Goal: Information Seeking & Learning: Learn about a topic

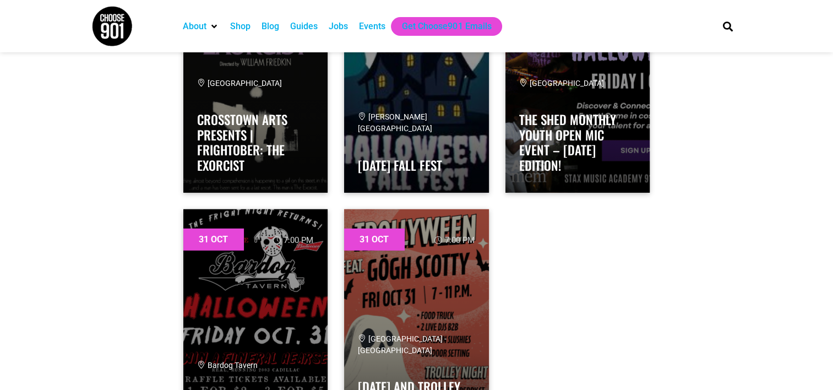
scroll to position [3192, 0]
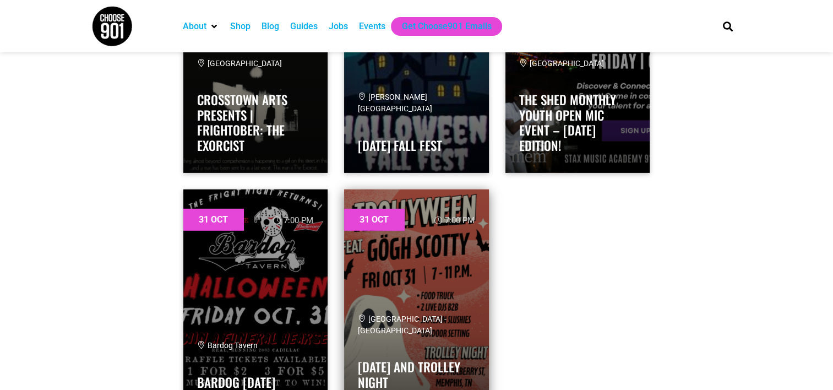
click at [412, 244] on link at bounding box center [416, 299] width 145 height 220
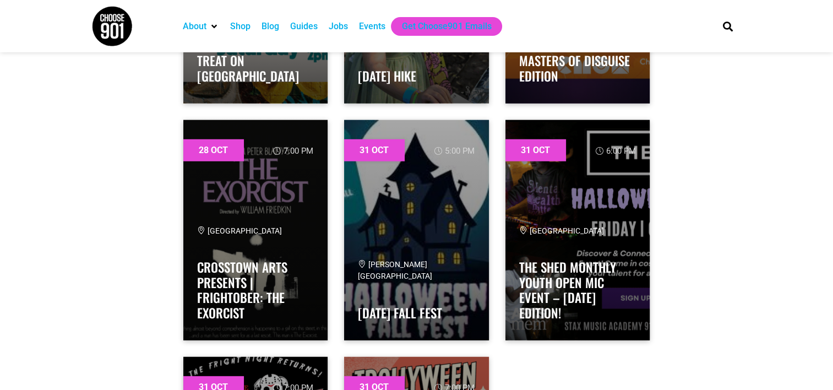
scroll to position [3027, 0]
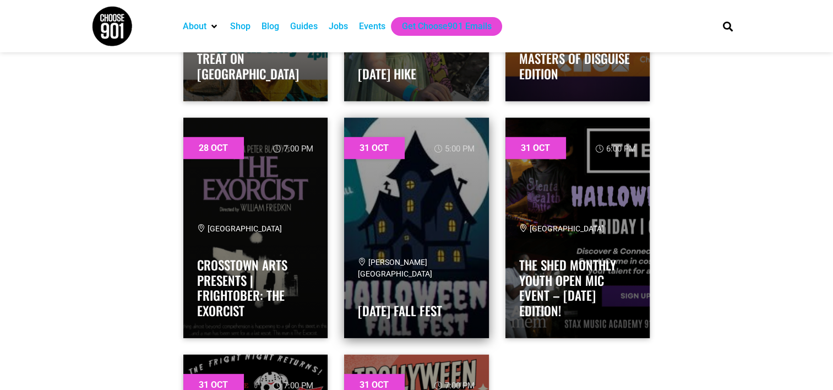
click at [407, 256] on div "[PERSON_NAME] Community Center [DATE] Fall Fest" at bounding box center [416, 289] width 117 height 67
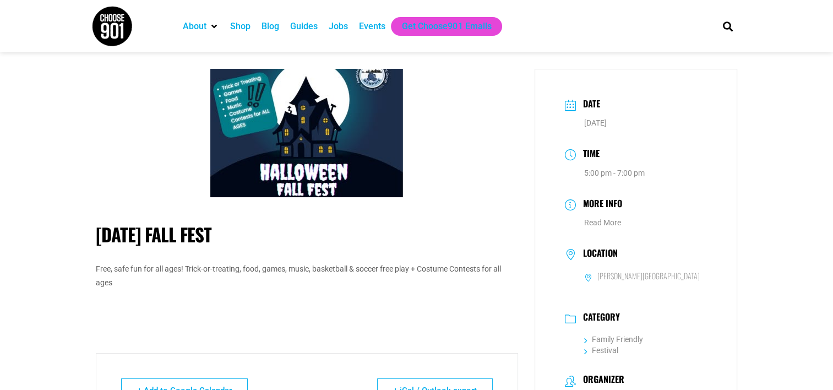
click at [311, 143] on img at bounding box center [306, 133] width 193 height 128
click at [203, 238] on h1 "[DATE] Fall Fest" at bounding box center [307, 234] width 422 height 22
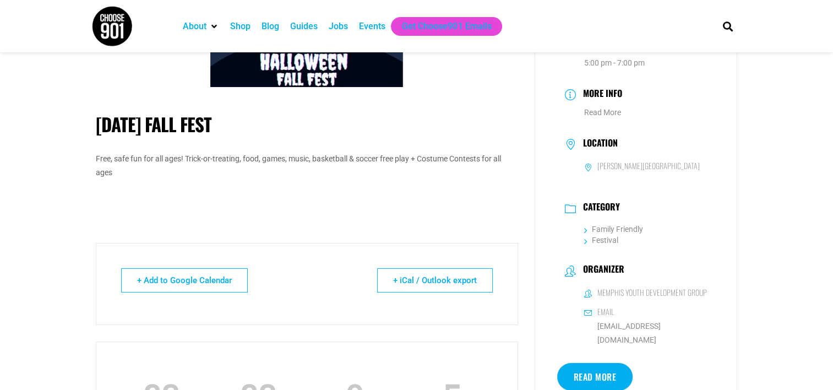
scroll to position [165, 0]
